Goal: Find specific page/section: Find specific page/section

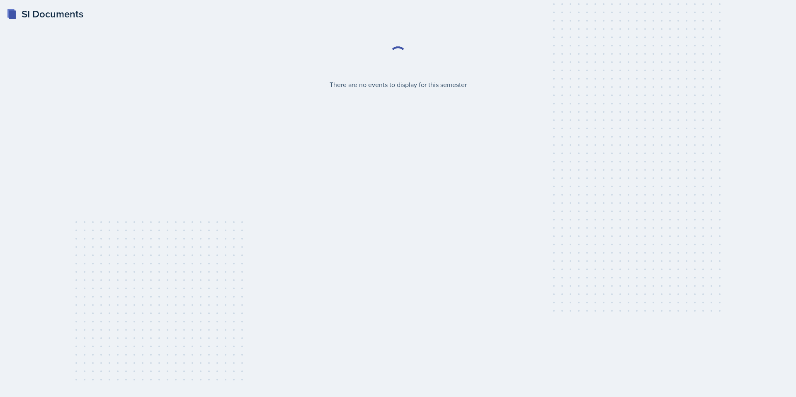
select select "2bed604d-1099-4043-b1bc-2365e8740244"
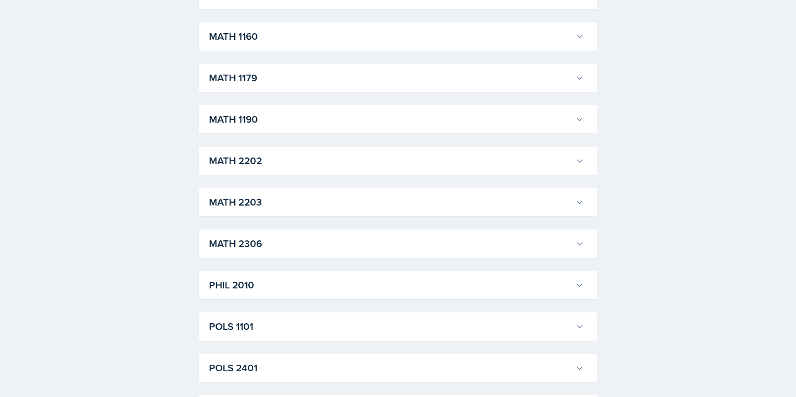
scroll to position [891, 0]
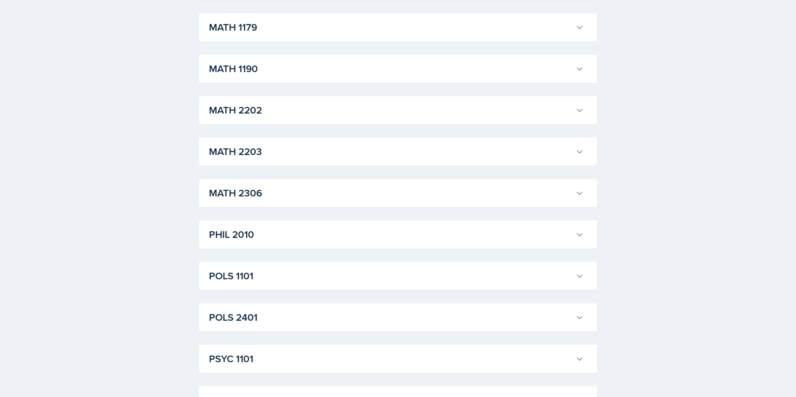
click at [309, 192] on h3 "MATH 2306" at bounding box center [390, 193] width 363 height 15
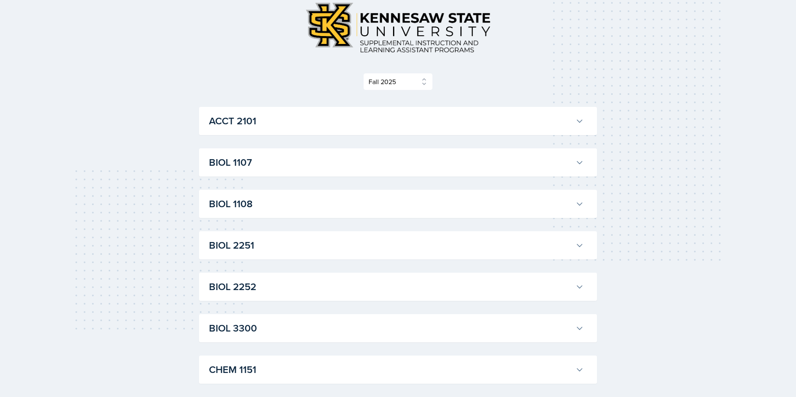
scroll to position [0, 0]
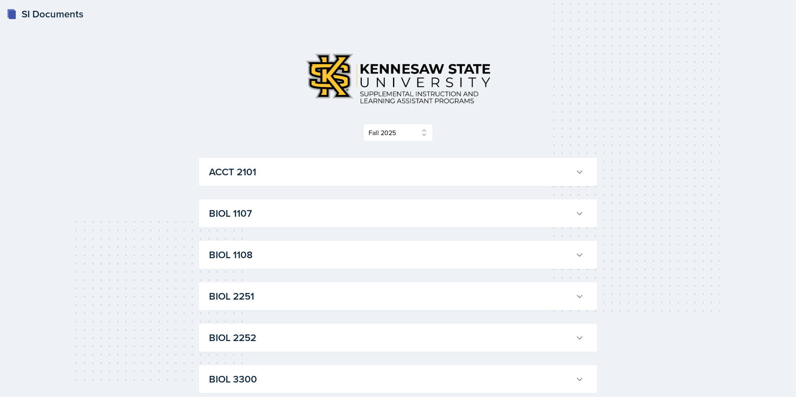
click at [416, 74] on img at bounding box center [398, 78] width 199 height 64
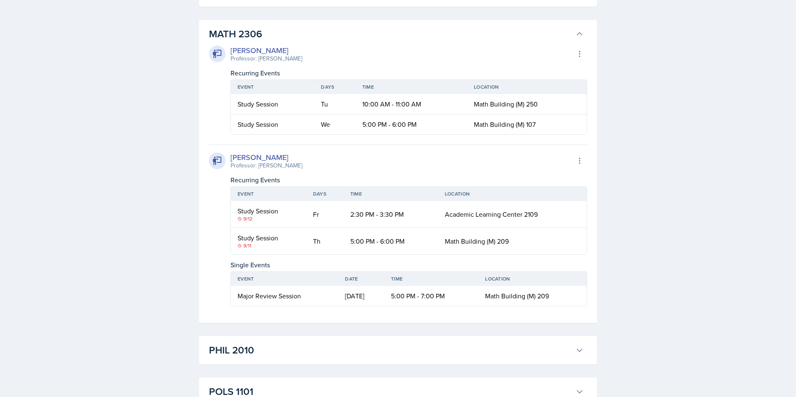
scroll to position [1070, 0]
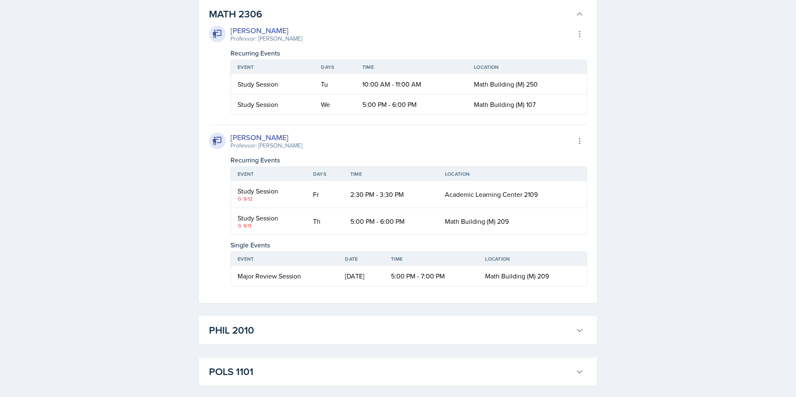
click at [530, 88] on span "Math Building (M) 250" at bounding box center [506, 84] width 64 height 9
click at [529, 105] on span "Math Building (M) 107" at bounding box center [505, 104] width 62 height 9
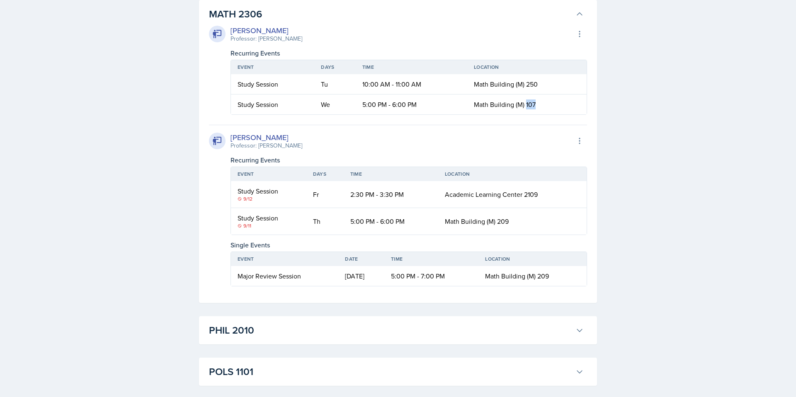
click at [529, 105] on span "Math Building (M) 107" at bounding box center [505, 104] width 62 height 9
click at [542, 120] on div "[PERSON_NAME] Professor: [PERSON_NAME] Export to Google Calendar Recurring Even…" at bounding box center [398, 154] width 378 height 265
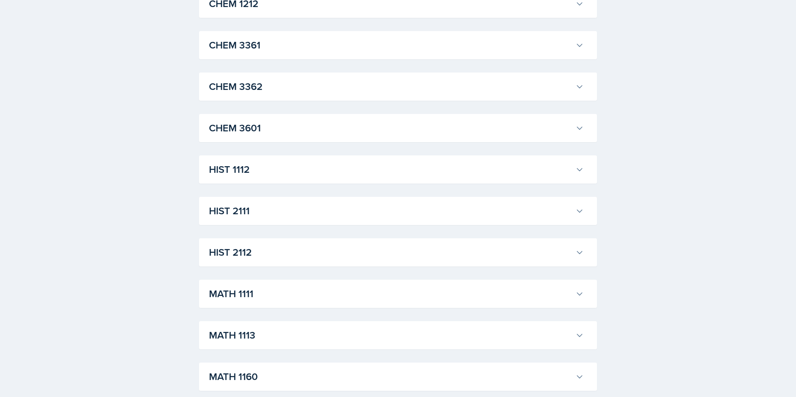
scroll to position [495, 0]
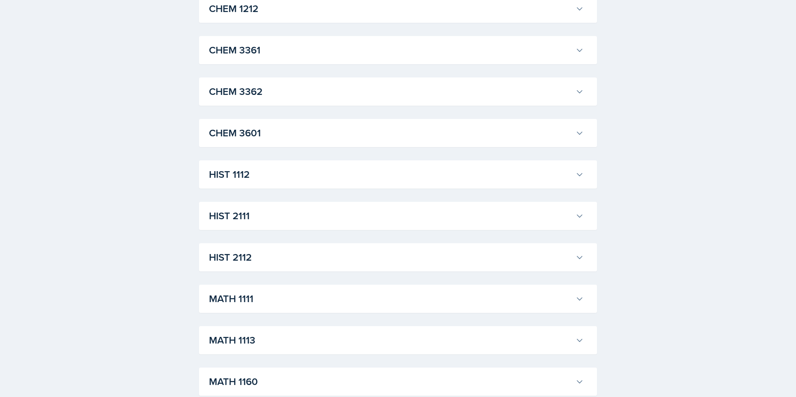
click at [390, 126] on h3 "CHEM 3601" at bounding box center [390, 133] width 363 height 15
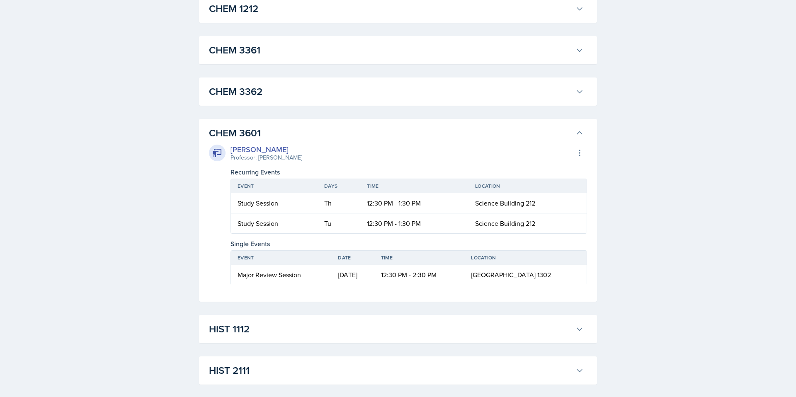
click at [390, 127] on h3 "CHEM 3601" at bounding box center [390, 133] width 363 height 15
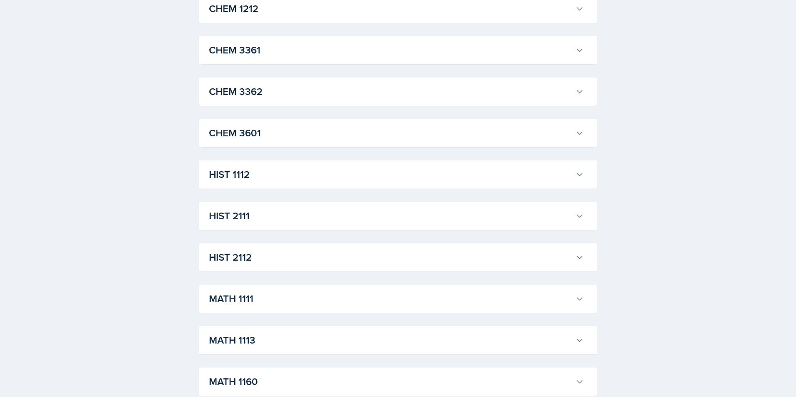
click at [387, 92] on h3 "CHEM 3362" at bounding box center [390, 91] width 363 height 15
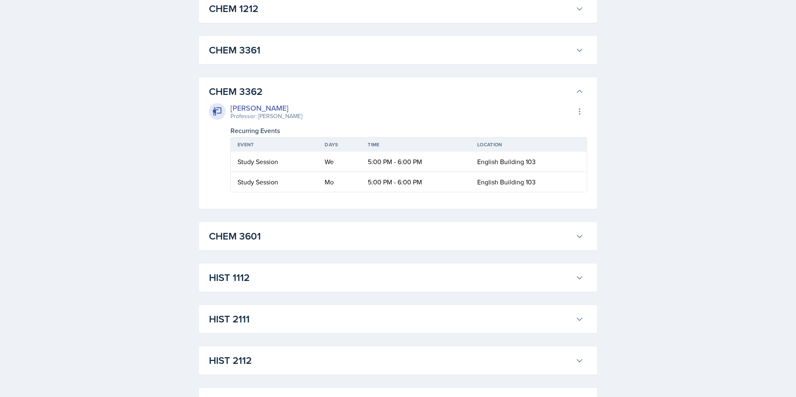
click at [387, 92] on h3 "CHEM 3362" at bounding box center [390, 91] width 363 height 15
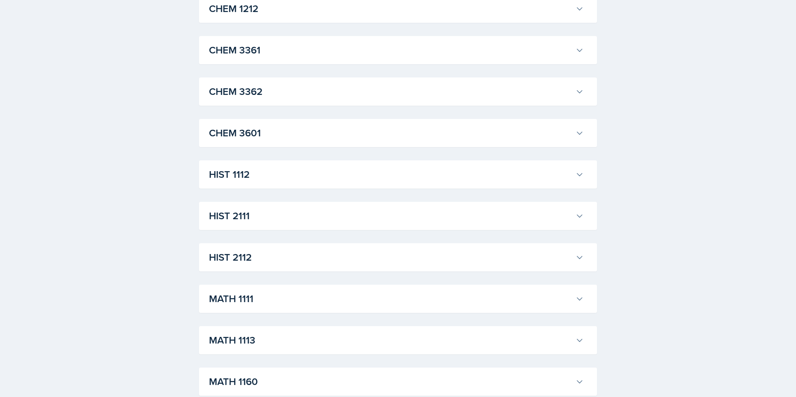
click at [388, 50] on h3 "CHEM 3361" at bounding box center [390, 50] width 363 height 15
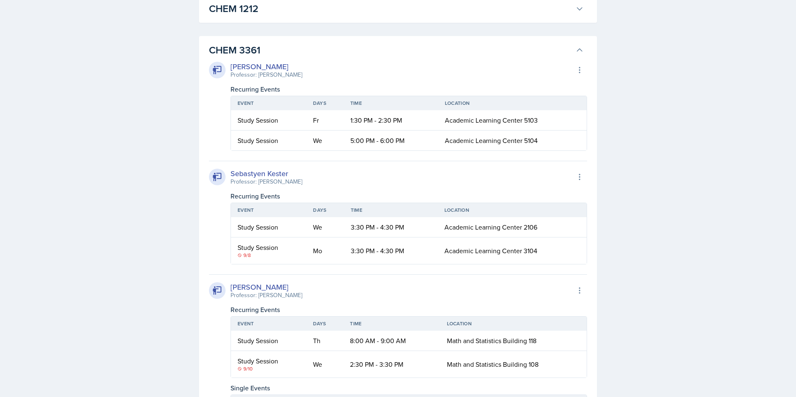
click at [388, 54] on h3 "CHEM 3361" at bounding box center [390, 50] width 363 height 15
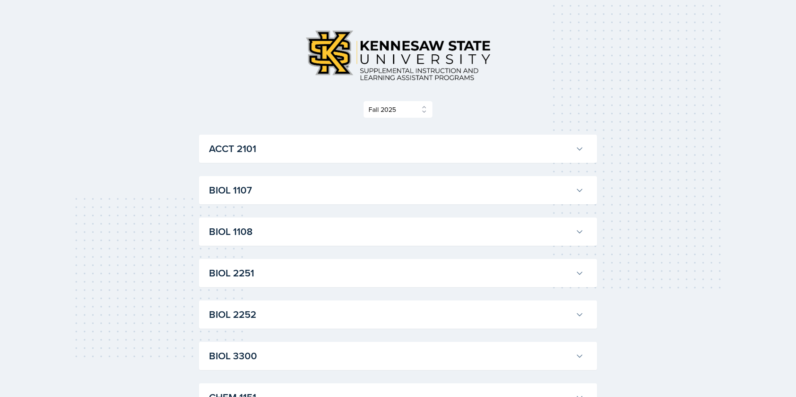
scroll to position [0, 0]
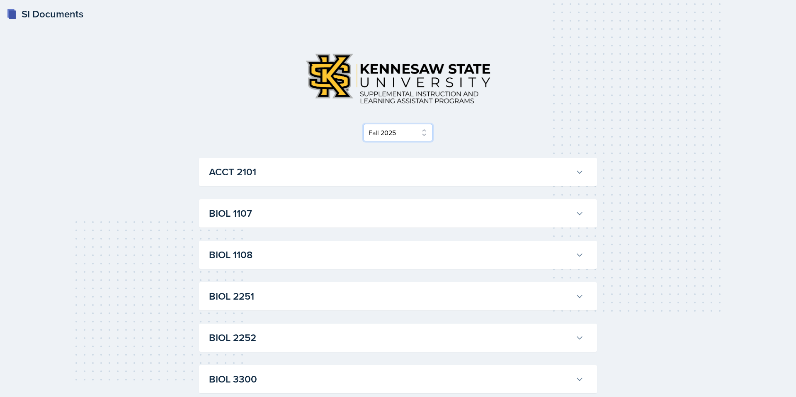
click at [399, 133] on select "Select Semester Fall 2025 Summer 2025 Spring 2025 Fall 2024 Summer 2024 Spring …" at bounding box center [398, 132] width 70 height 17
click at [36, 16] on div "SI Documents" at bounding box center [45, 14] width 77 height 15
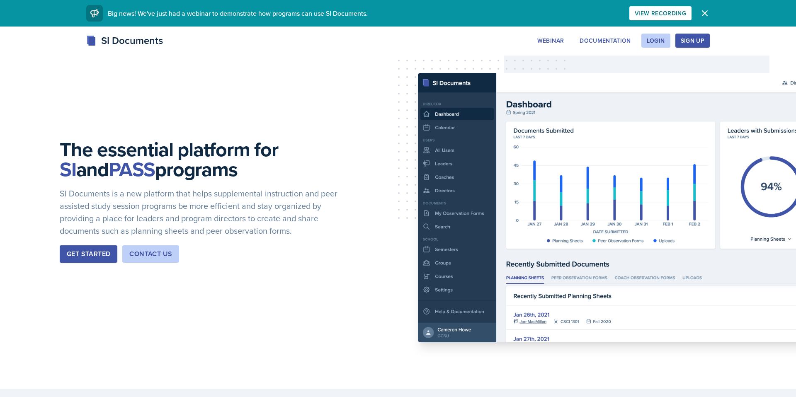
select select "2bed604d-1099-4043-b1bc-2365e8740244"
